Goal: Use online tool/utility

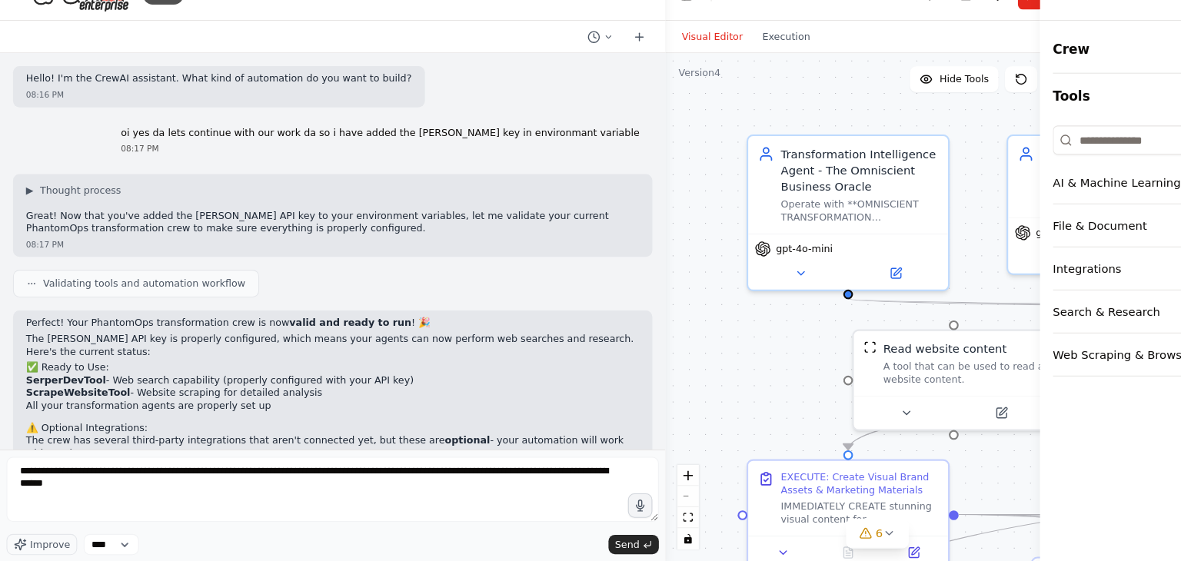
type textarea "**********"
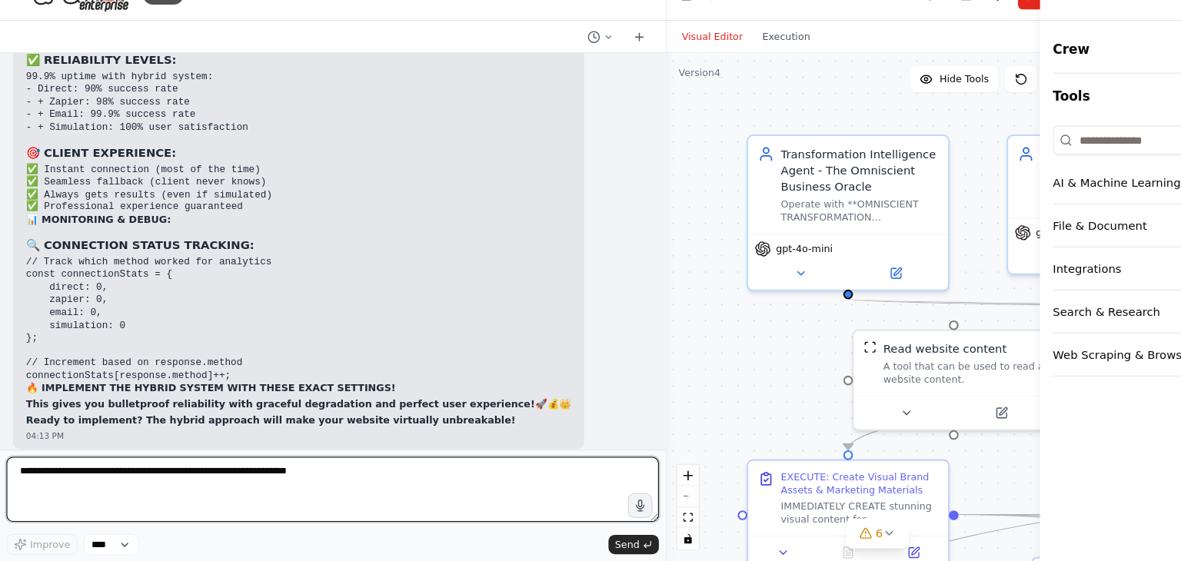
scroll to position [135001, 0]
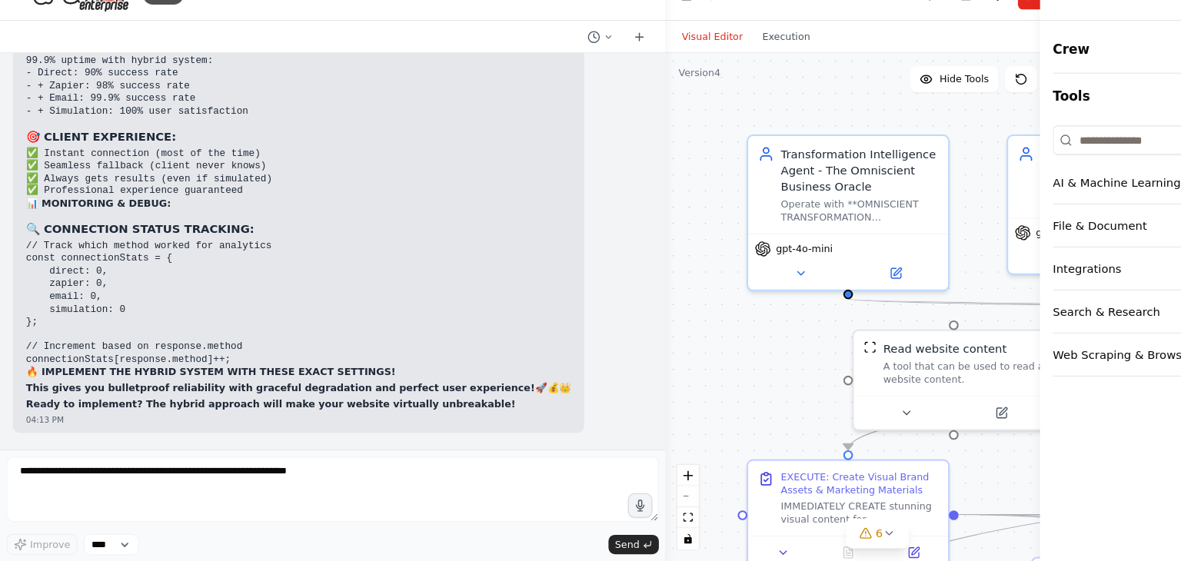
drag, startPoint x: 57, startPoint y: 290, endPoint x: 84, endPoint y: 305, distance: 31.0
drag, startPoint x: 58, startPoint y: 295, endPoint x: 85, endPoint y: 309, distance: 30.6
copy p "PhantomOps is an AI-powered business automation agency that uses 7 specialized …"
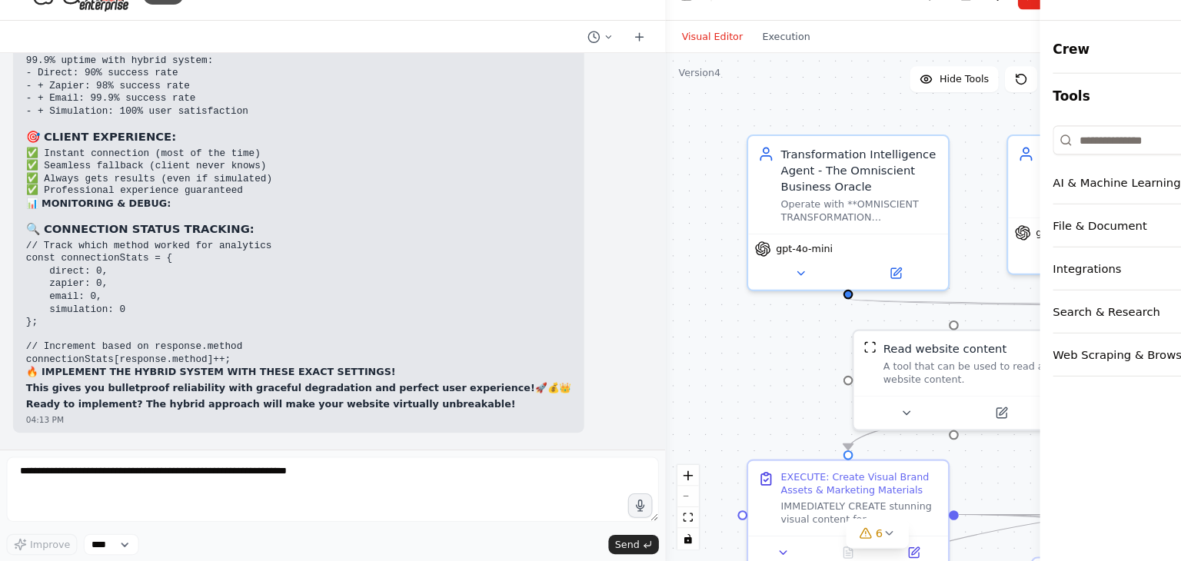
drag, startPoint x: 58, startPoint y: 322, endPoint x: 407, endPoint y: 335, distance: 349.4
copy p "Our agents spy on competitors, create domination strategies, generate professio…"
drag, startPoint x: 28, startPoint y: 389, endPoint x: 455, endPoint y: 387, distance: 426.1
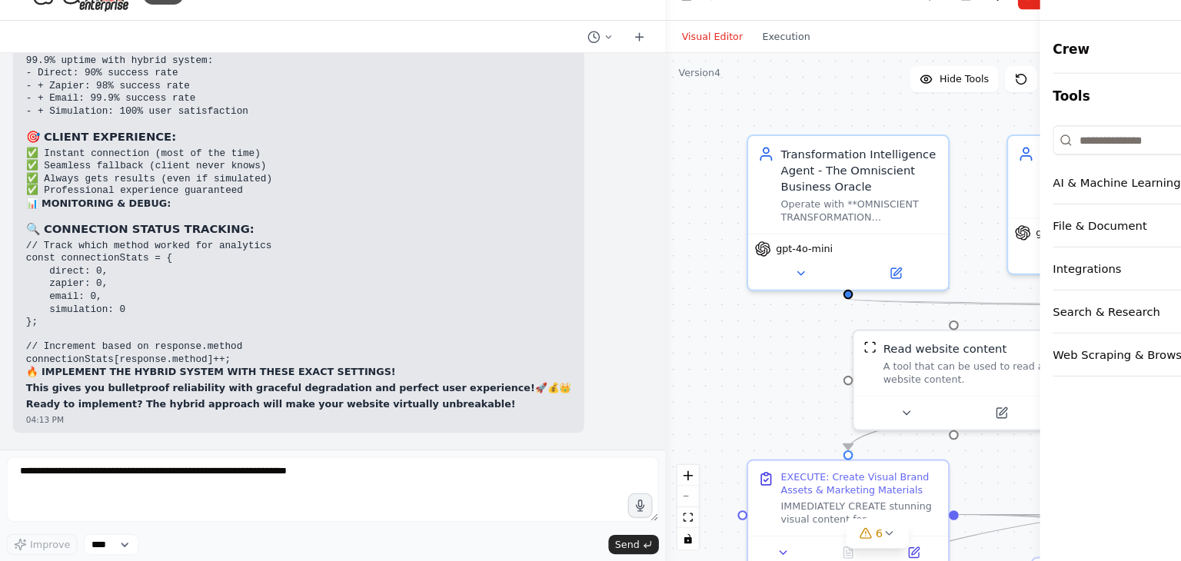
copy p "We use 7 AI agents to automatically dominate your competitors, generate sales, …"
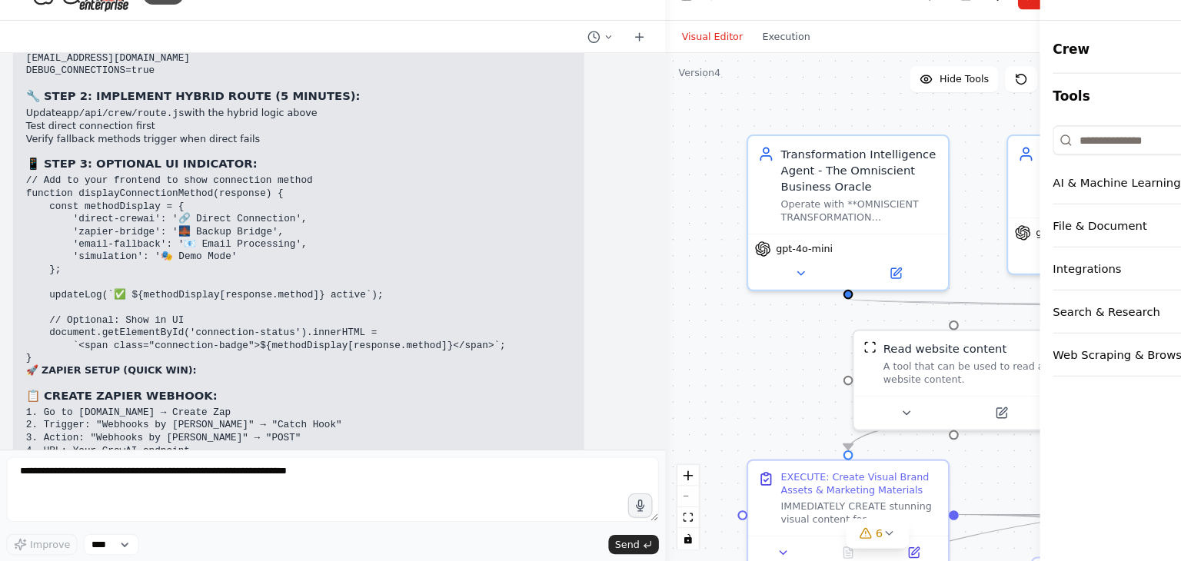
scroll to position [134214, 0]
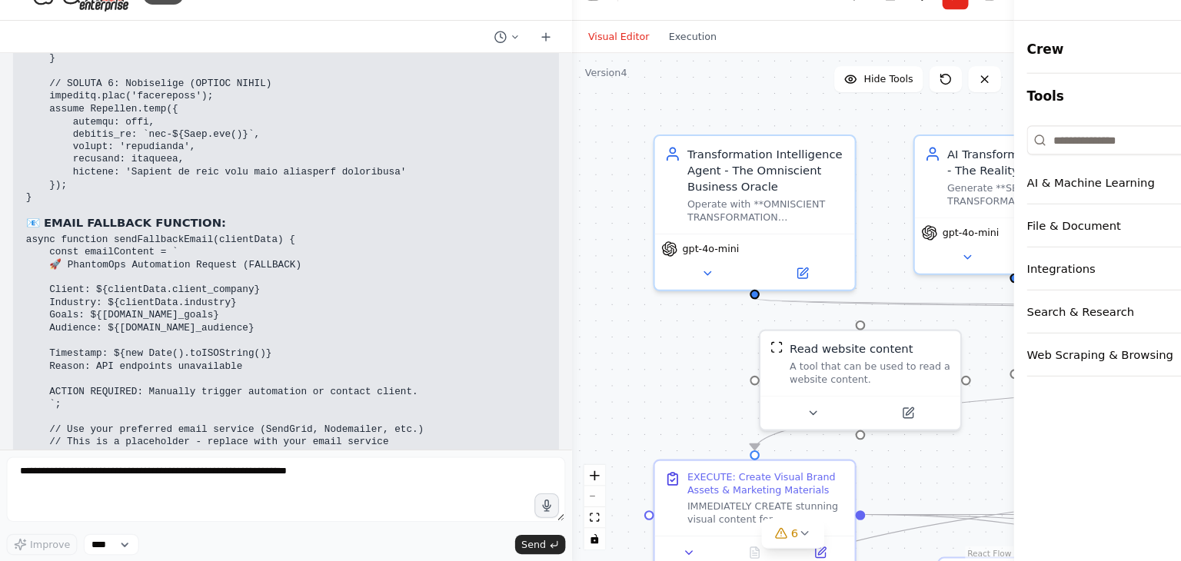
drag, startPoint x: 625, startPoint y: 271, endPoint x: 541, endPoint y: 284, distance: 84.8
click at [541, 284] on div "BETA Hello! I'm the CrewAI assistant. What kind of automation do you want to bu…" at bounding box center [590, 280] width 1181 height 561
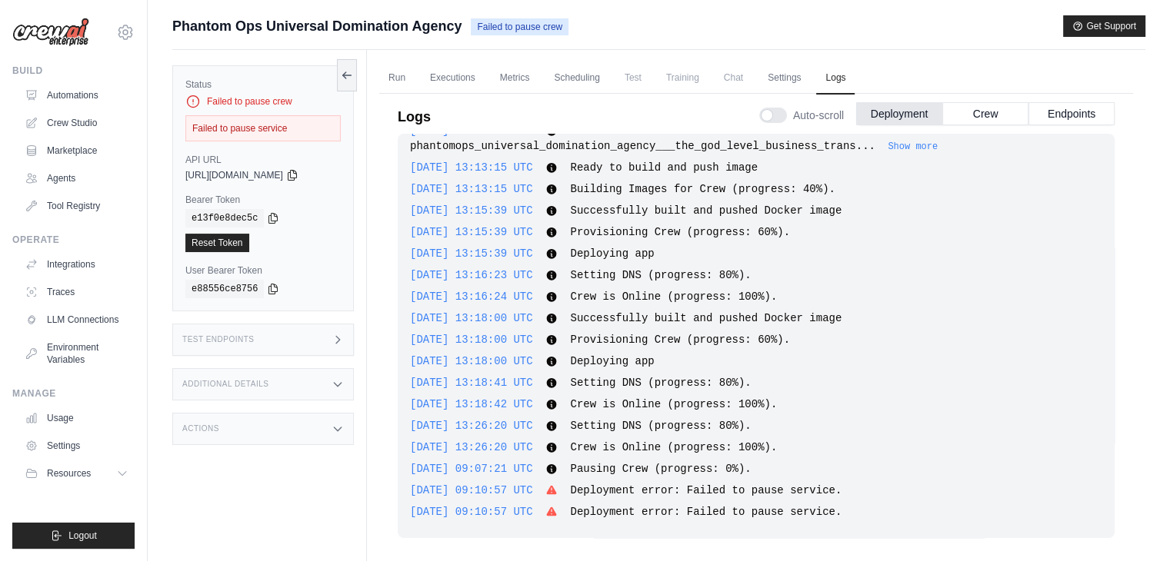
click at [557, 490] on icon at bounding box center [552, 489] width 10 height 9
click at [632, 501] on div "[DATE] 16:10:06 UTC Deploying project PhantomOps UNIVERSAL DOMINATION AGENCY - …" at bounding box center [756, 336] width 717 height 405
click at [390, 72] on link "Run" at bounding box center [396, 78] width 35 height 32
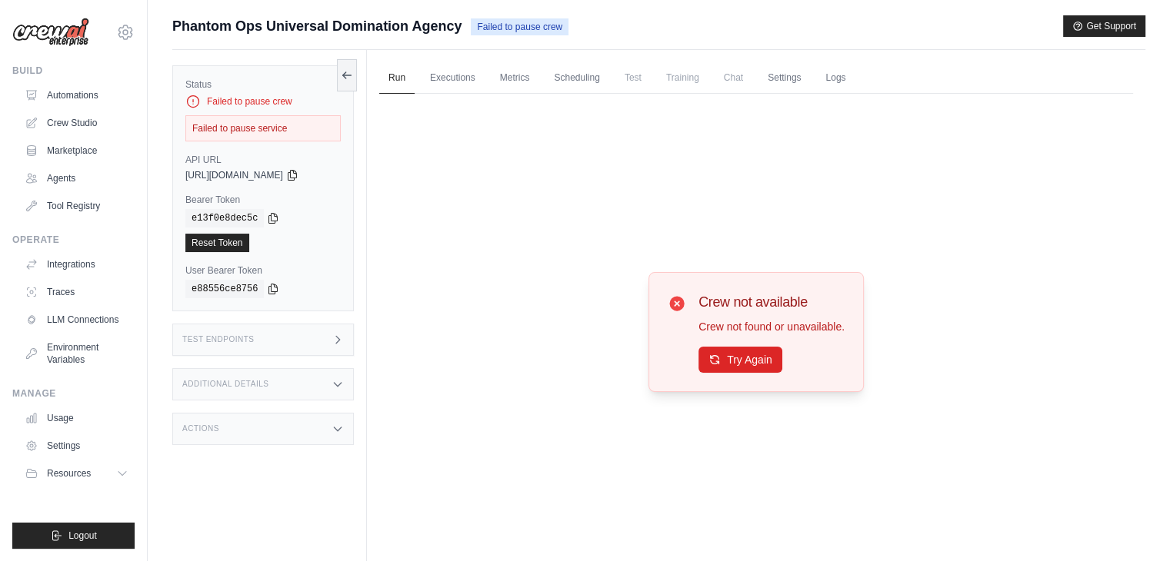
drag, startPoint x: 314, startPoint y: 139, endPoint x: 283, endPoint y: 128, distance: 32.6
click at [301, 135] on div "Failed to pause service" at bounding box center [262, 128] width 155 height 26
click at [283, 128] on div "Failed to pause service" at bounding box center [262, 128] width 155 height 26
